Goal: Entertainment & Leisure: Browse casually

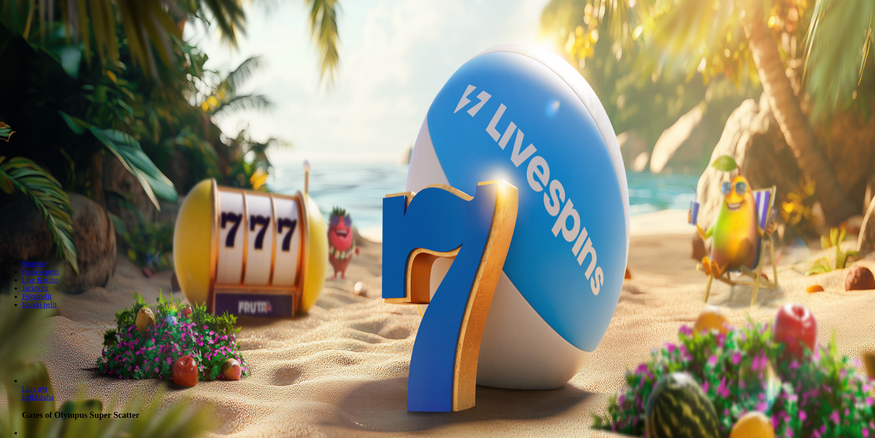
click at [48, 38] on button "Kirjaudu" at bounding box center [63, 33] width 30 height 10
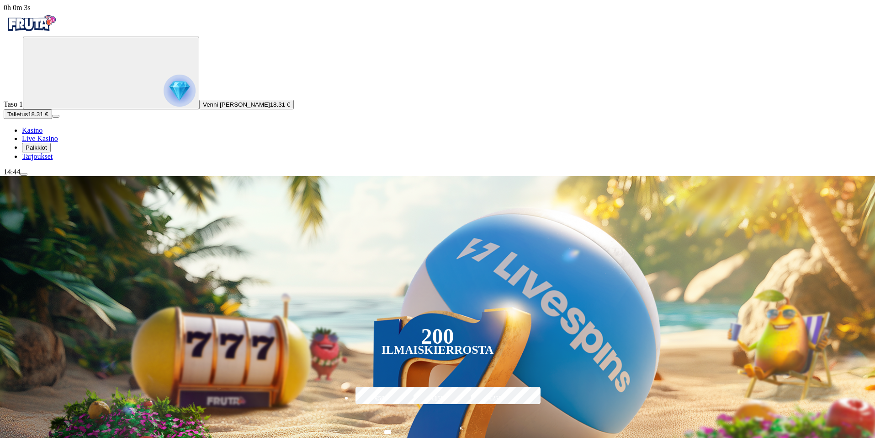
click at [45, 151] on span "Palkkiot" at bounding box center [36, 147] width 21 height 7
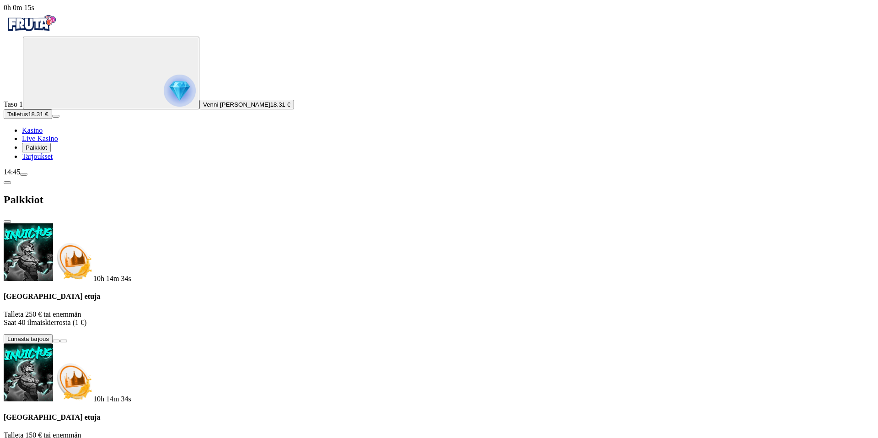
click at [64, 341] on span "info icon" at bounding box center [64, 341] width 0 height 0
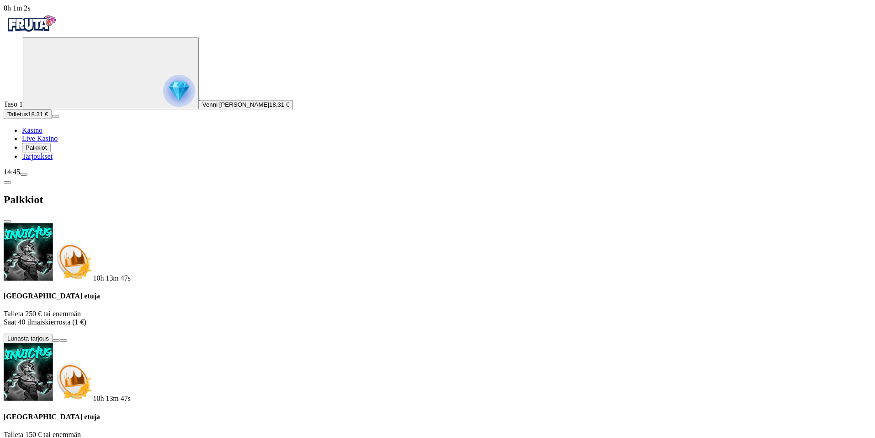
scroll to position [36, 0]
click at [53, 160] on span "Tarjoukset" at bounding box center [37, 156] width 31 height 8
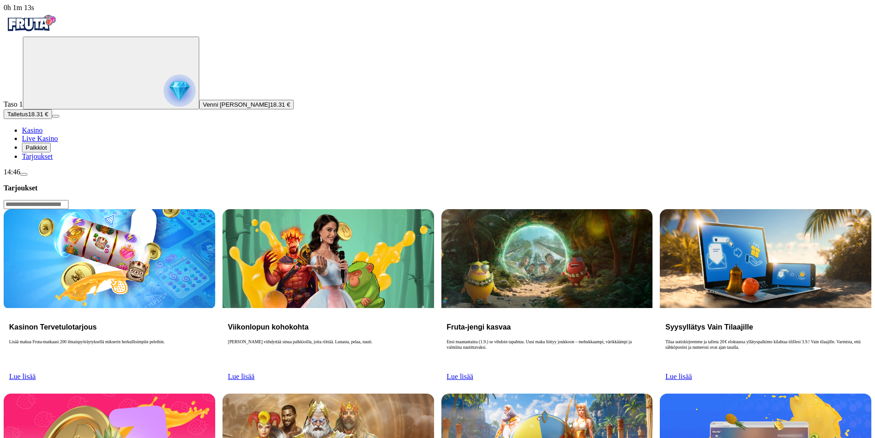
click at [36, 372] on span "Lue lisää" at bounding box center [22, 376] width 27 height 8
click at [215, 209] on img at bounding box center [110, 258] width 212 height 99
click at [194, 322] on h3 "Kasinon Tervetulotarjous" at bounding box center [109, 326] width 201 height 9
click at [180, 339] on p "Lisää makua Fruta-matkaasi 200 ilmaispyöräytyksellä mikserin herkullisimpiin pe…" at bounding box center [109, 353] width 201 height 29
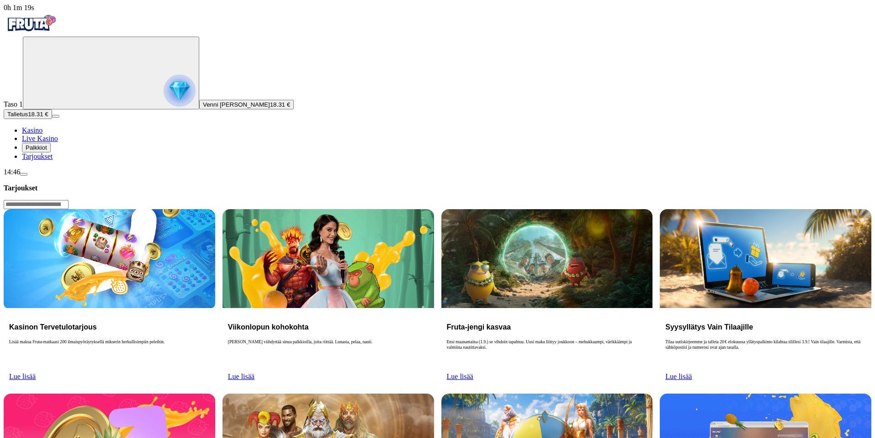
click at [171, 339] on p "Lisää makua Fruta-matkaasi 200 ilmaispyöräytyksellä mikserin herkullisimpiin pe…" at bounding box center [109, 353] width 201 height 29
click at [43, 134] on span "Kasino" at bounding box center [32, 130] width 21 height 8
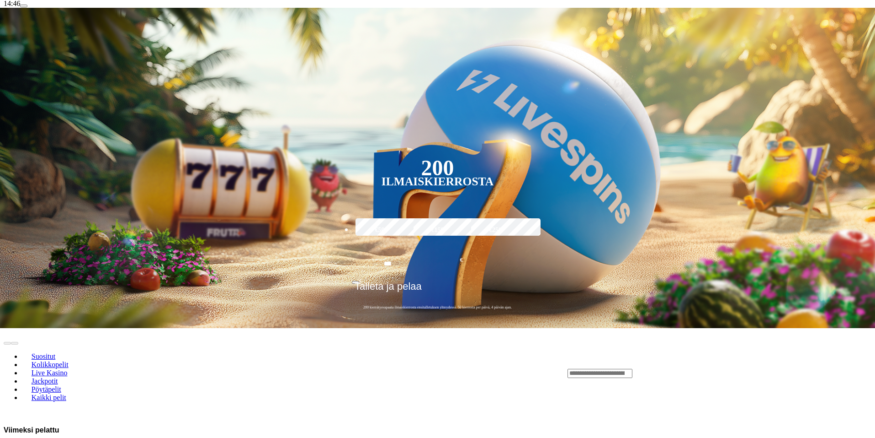
scroll to position [137, 0]
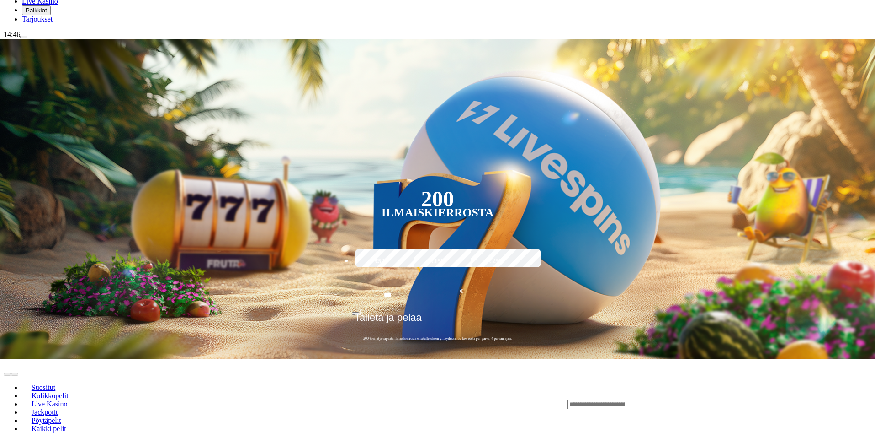
click at [662, 399] on div "Lobby" at bounding box center [720, 404] width 304 height 10
click at [657, 399] on div "Lobby" at bounding box center [720, 404] width 304 height 10
click at [633, 400] on input "Search" at bounding box center [600, 404] width 65 height 9
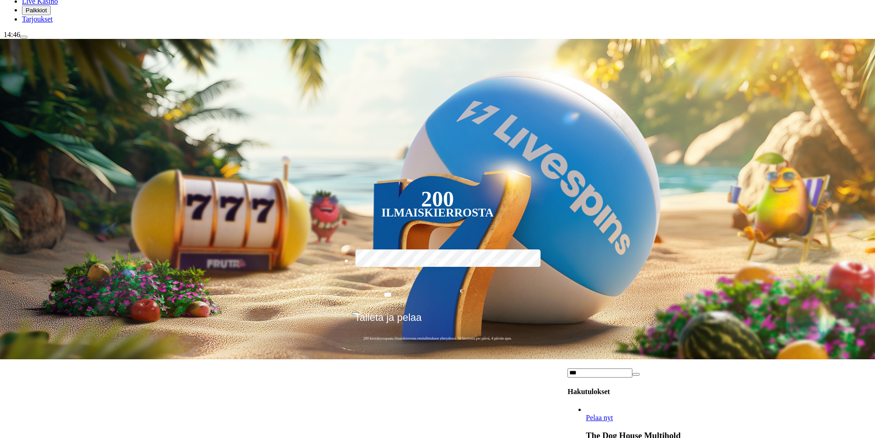
scroll to position [0, 0]
type input "***"
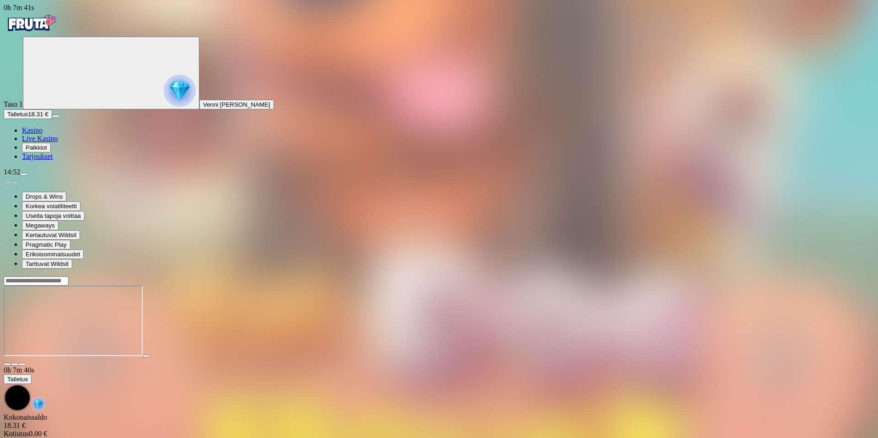
click at [40, 134] on span "Kasino" at bounding box center [32, 130] width 21 height 8
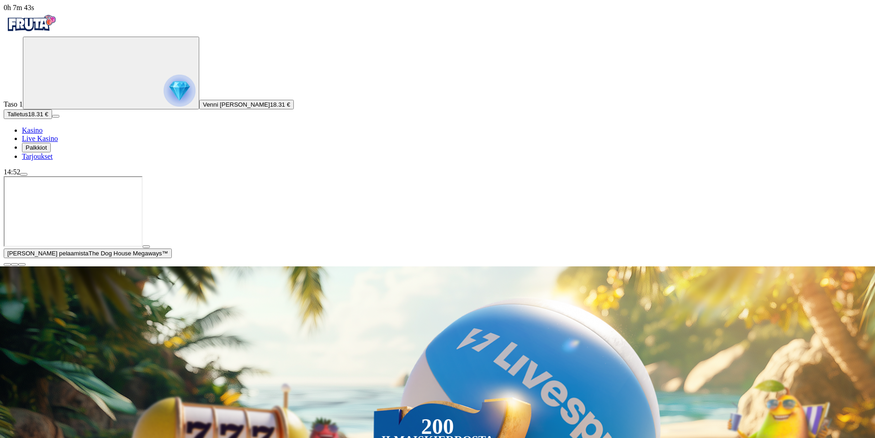
click at [7, 264] on span "close icon" at bounding box center [7, 264] width 0 height 0
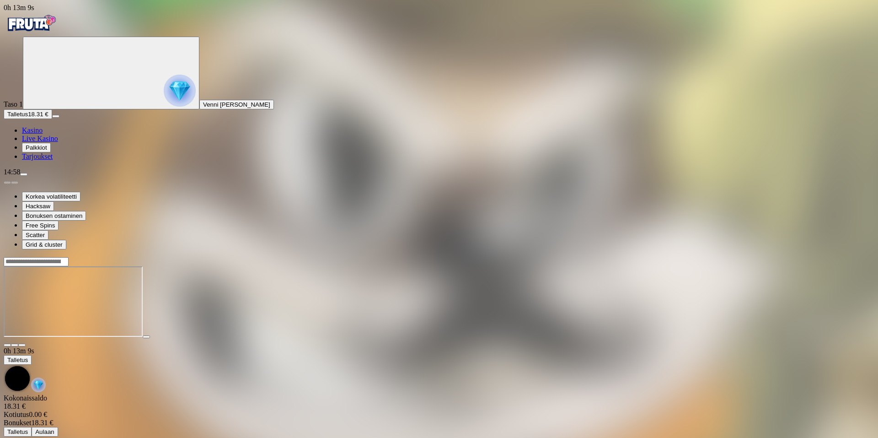
click at [43, 134] on span "Kasino" at bounding box center [32, 130] width 21 height 8
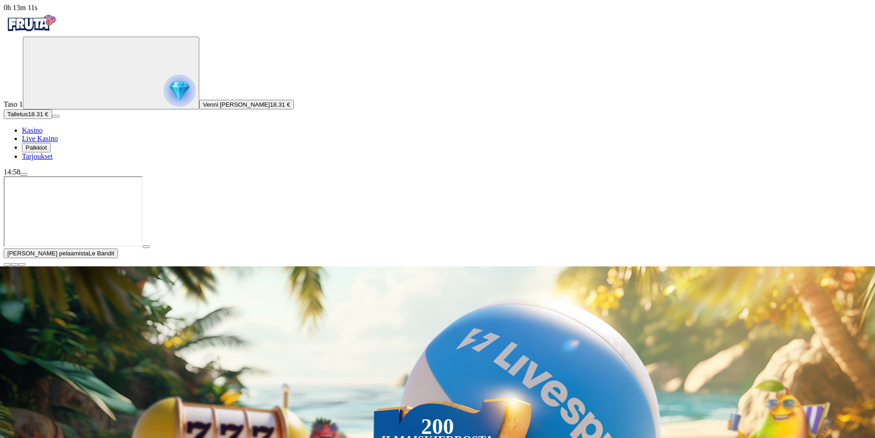
click at [7, 264] on span "close icon" at bounding box center [7, 264] width 0 height 0
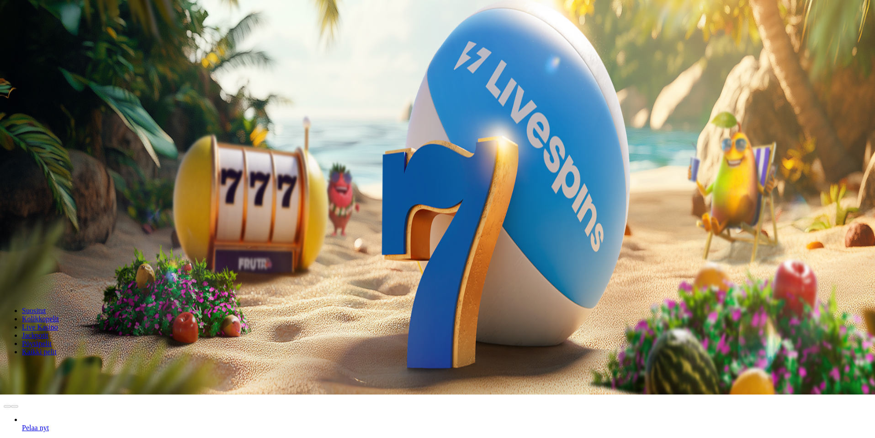
scroll to position [46, 0]
